Goal: Communication & Community: Share content

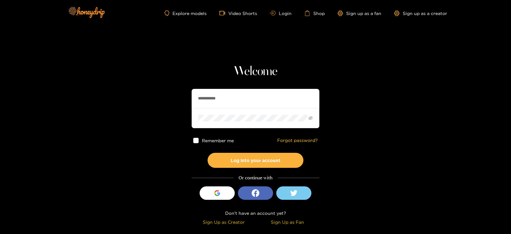
drag, startPoint x: 247, startPoint y: 98, endPoint x: 205, endPoint y: 101, distance: 42.9
click at [205, 101] on input "**********" at bounding box center [256, 98] width 128 height 19
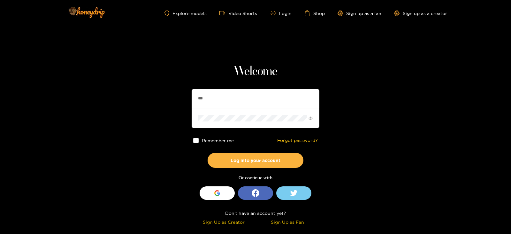
type input "********"
click at [208, 153] on button "Log into your account" at bounding box center [256, 160] width 96 height 15
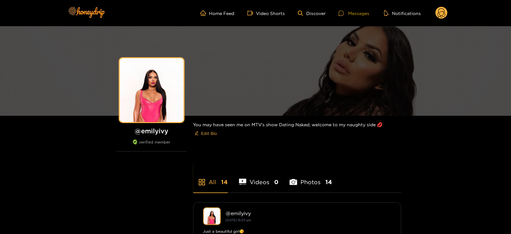
click at [352, 11] on div "Messages" at bounding box center [353, 13] width 31 height 7
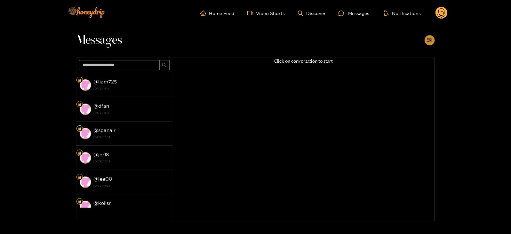
click at [425, 40] on button "button" at bounding box center [429, 40] width 10 height 10
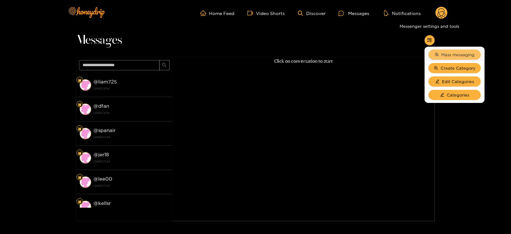
click at [441, 54] on span "Mass messaging" at bounding box center [457, 54] width 33 height 6
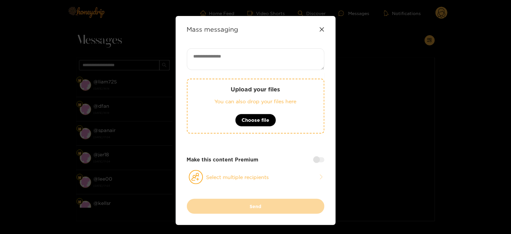
click at [305, 91] on p "Upload your files" at bounding box center [255, 89] width 111 height 7
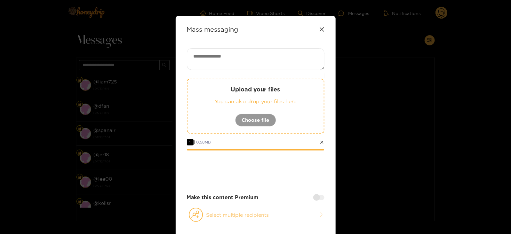
click at [215, 215] on button "Select multiple recipients" at bounding box center [255, 214] width 137 height 15
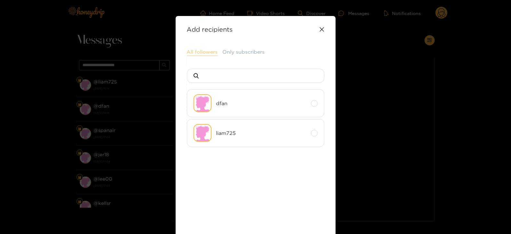
click at [199, 55] on button "All followers" at bounding box center [202, 52] width 31 height 8
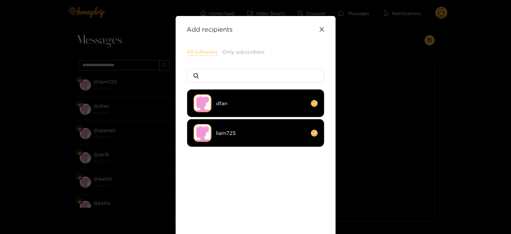
scroll to position [69, 0]
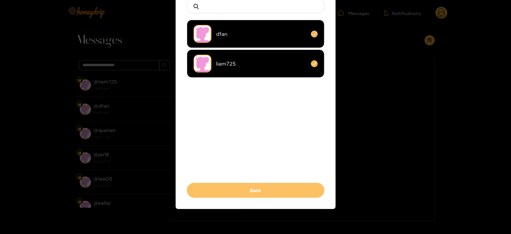
click at [217, 193] on button "Back" at bounding box center [255, 190] width 137 height 15
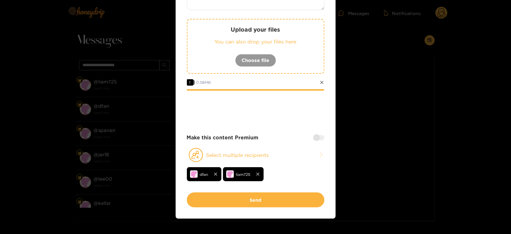
scroll to position [0, 0]
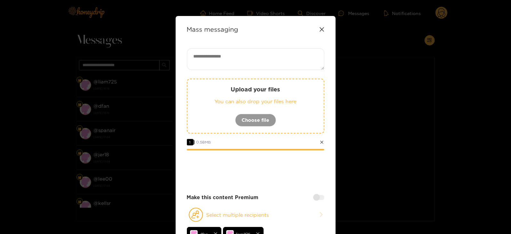
click at [202, 69] on textarea at bounding box center [255, 59] width 137 height 22
paste textarea "****"
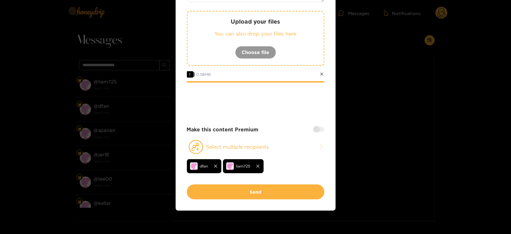
type textarea "**********"
click at [321, 131] on div at bounding box center [318, 129] width 11 height 5
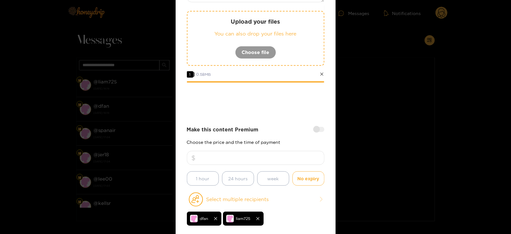
click at [272, 159] on input "number" at bounding box center [255, 158] width 137 height 14
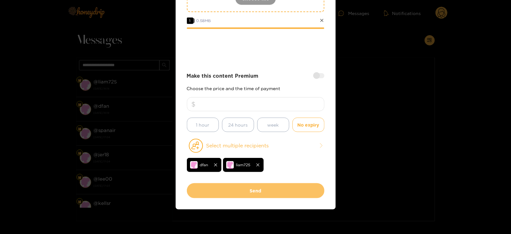
type input "**"
click at [221, 195] on button "Send" at bounding box center [255, 190] width 137 height 15
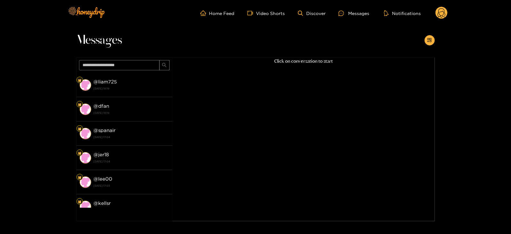
scroll to position [68, 0]
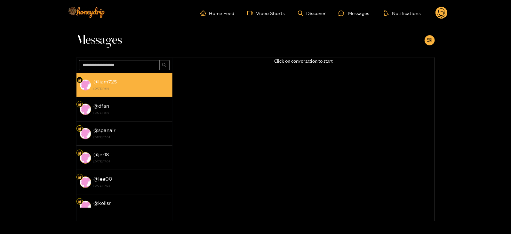
click at [80, 91] on li "@ liam725 13 September 2025 18:19" at bounding box center [124, 85] width 96 height 24
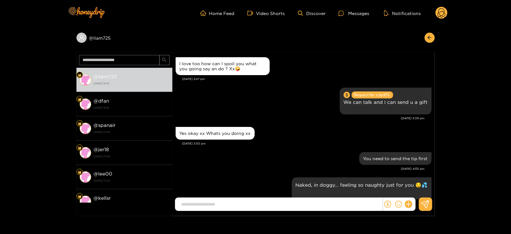
scroll to position [1248, 0]
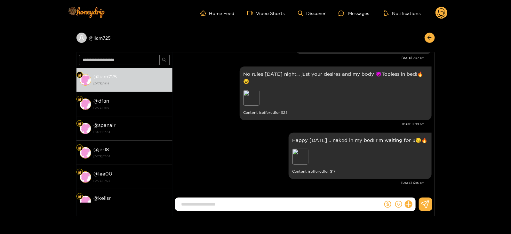
click at [441, 21] on div "Home Feed Video Shorts Discover Messages Notifications 0" at bounding box center [256, 13] width 384 height 26
click at [439, 15] on circle at bounding box center [441, 13] width 12 height 12
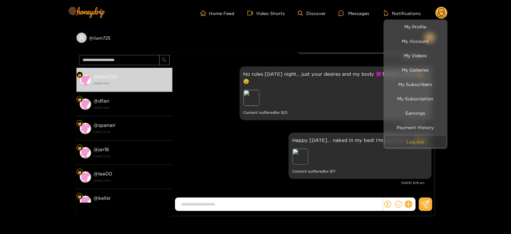
click at [396, 145] on button "Log out" at bounding box center [415, 141] width 61 height 11
